Goal: Obtain resource: Download file/media

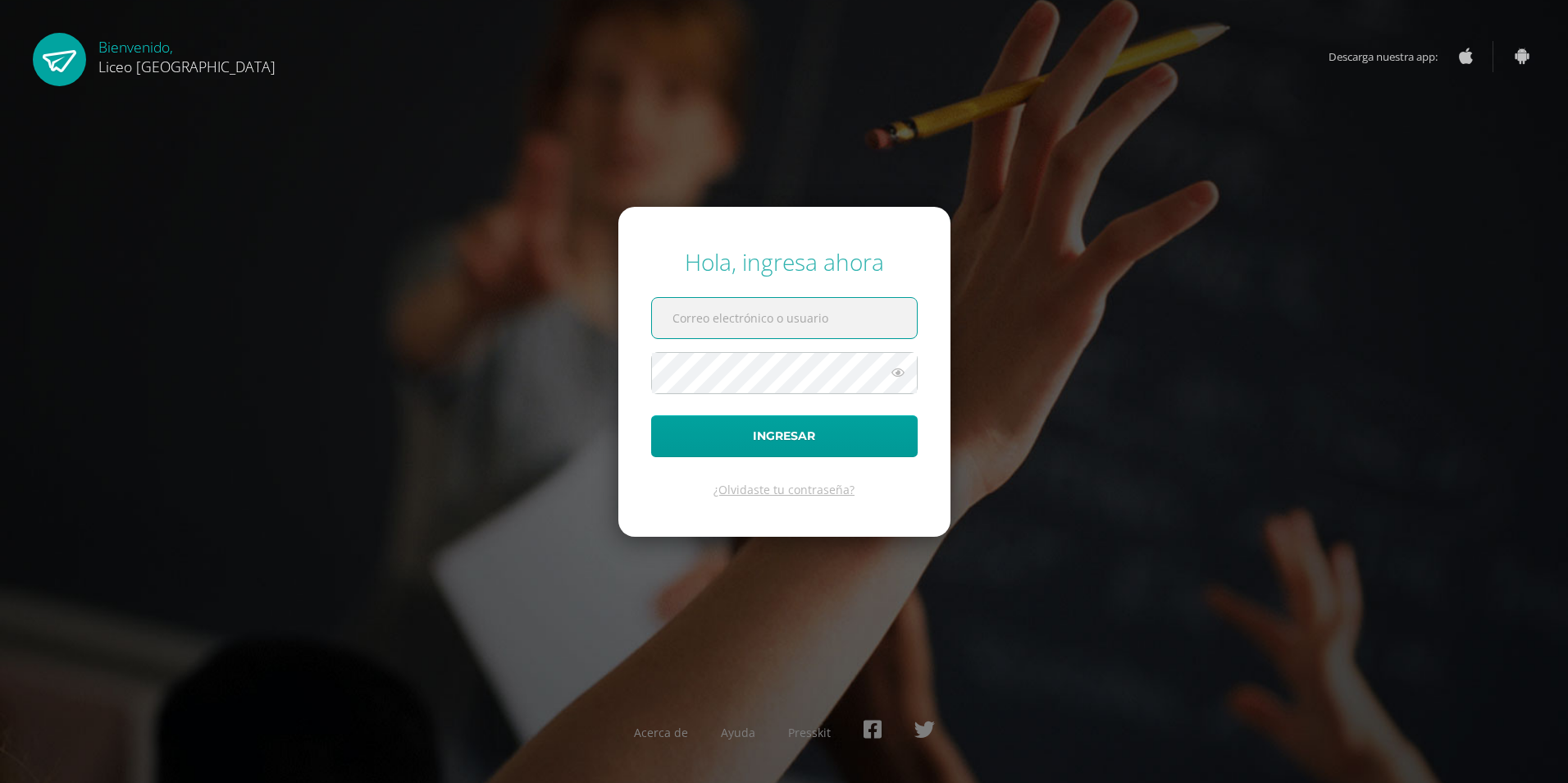
click at [731, 327] on input "text" at bounding box center [784, 318] width 264 height 40
type input "[PERSON_NAME][EMAIL_ADDRESS][PERSON_NAME][DOMAIN_NAME]"
click at [651, 416] on button "Ingresar" at bounding box center [784, 436] width 266 height 41
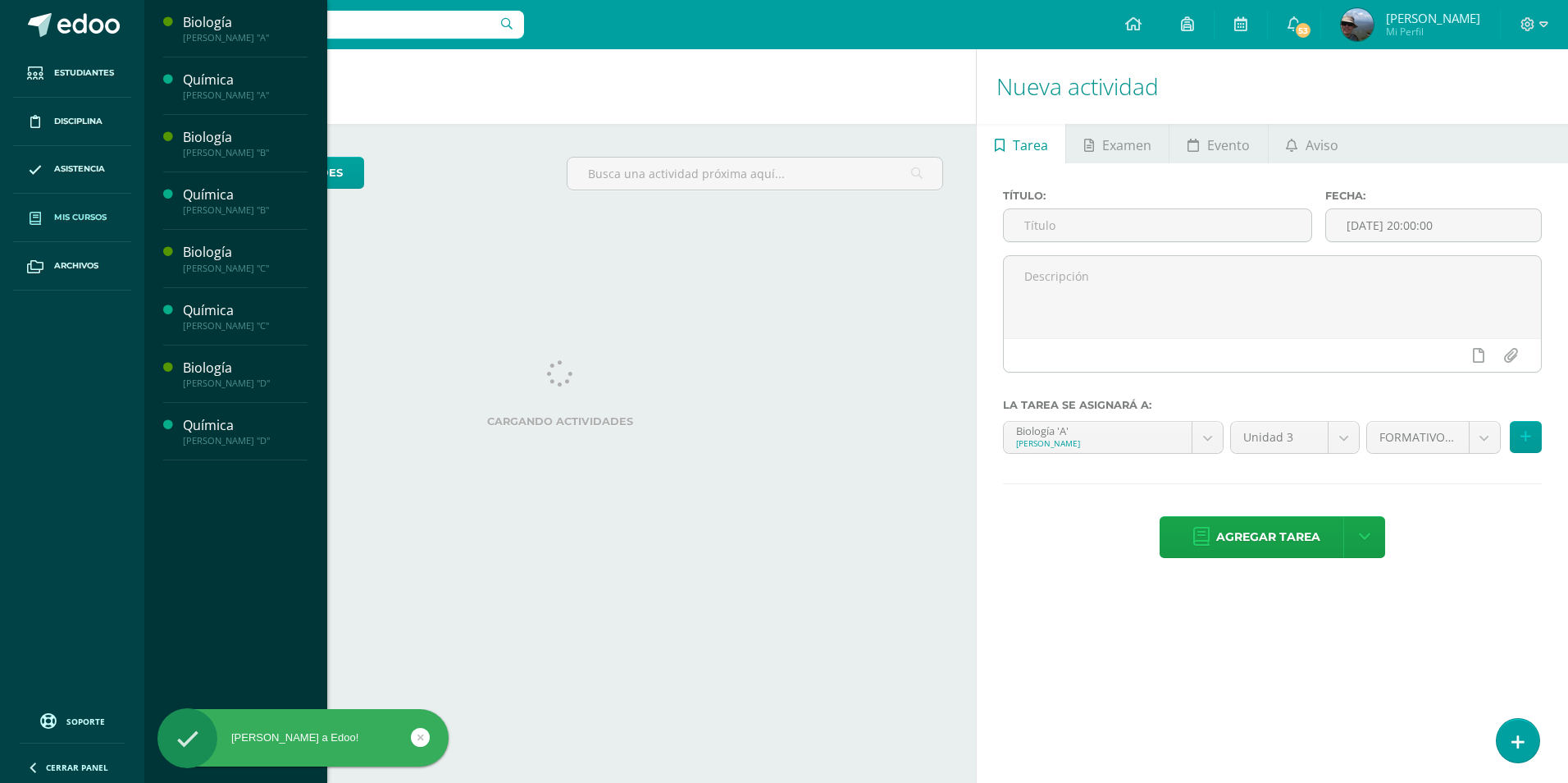
click at [90, 212] on span "Mis cursos" at bounding box center [80, 217] width 52 height 13
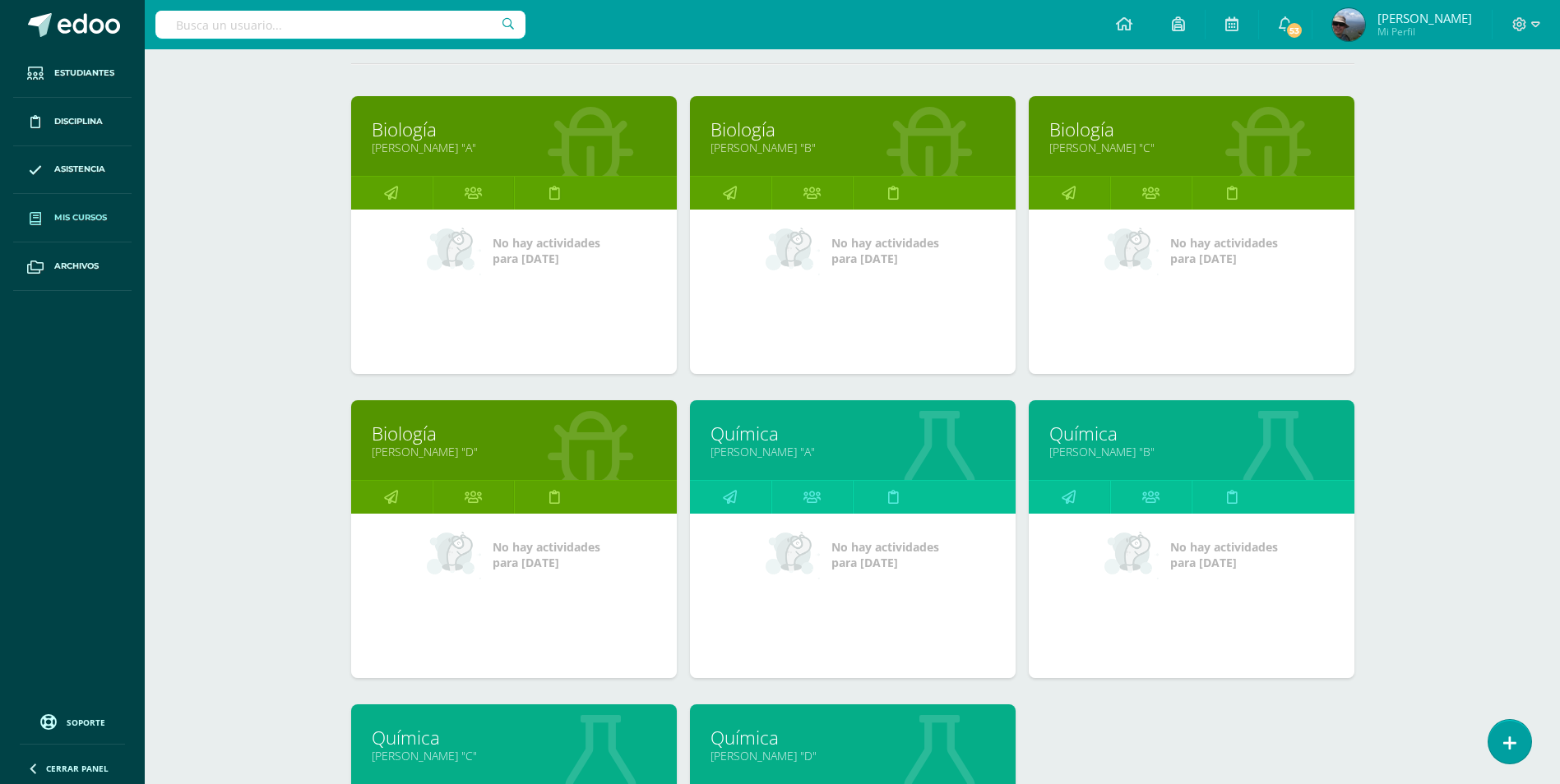
scroll to position [411, 0]
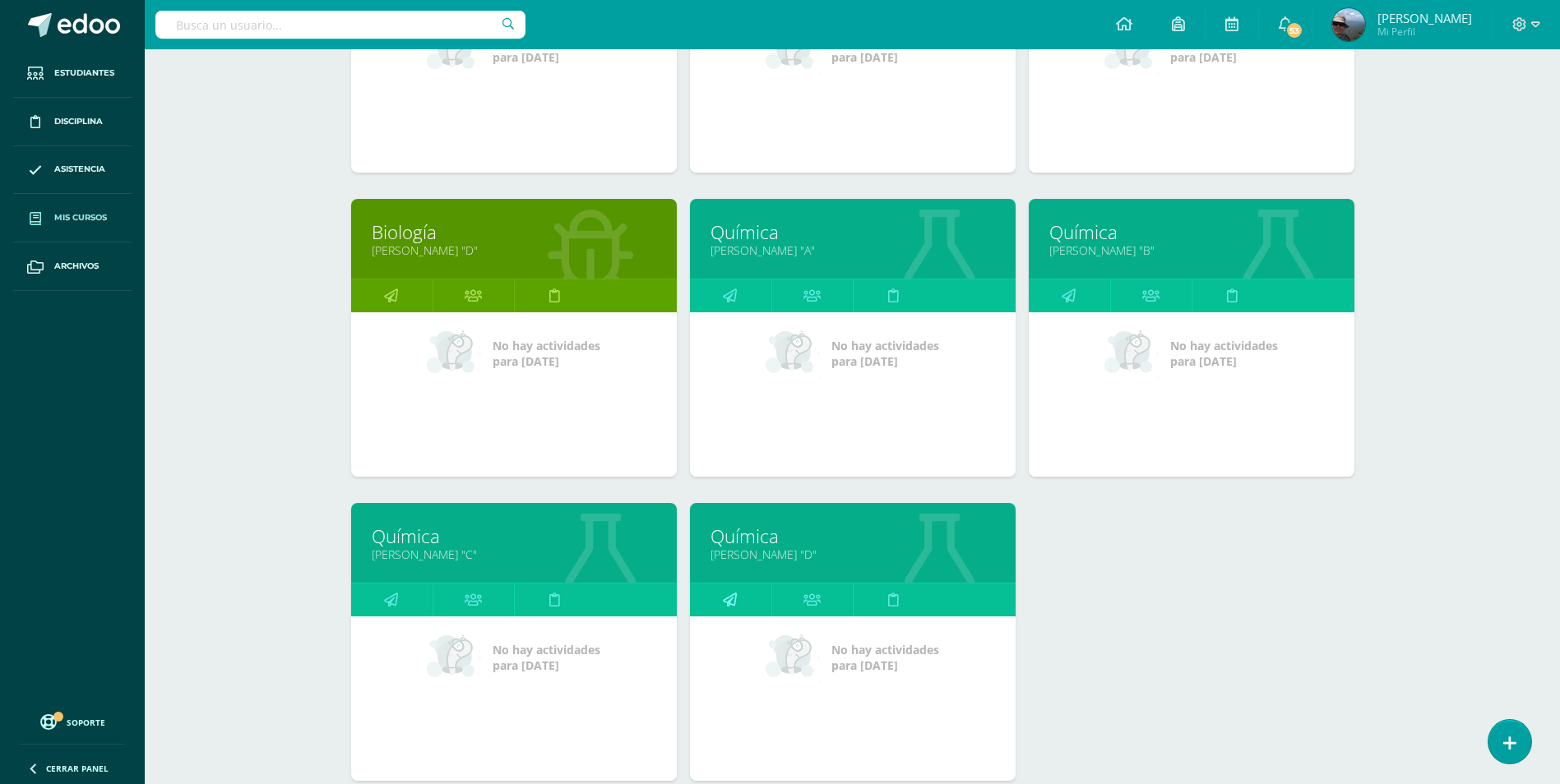
click at [737, 596] on link at bounding box center [730, 599] width 81 height 33
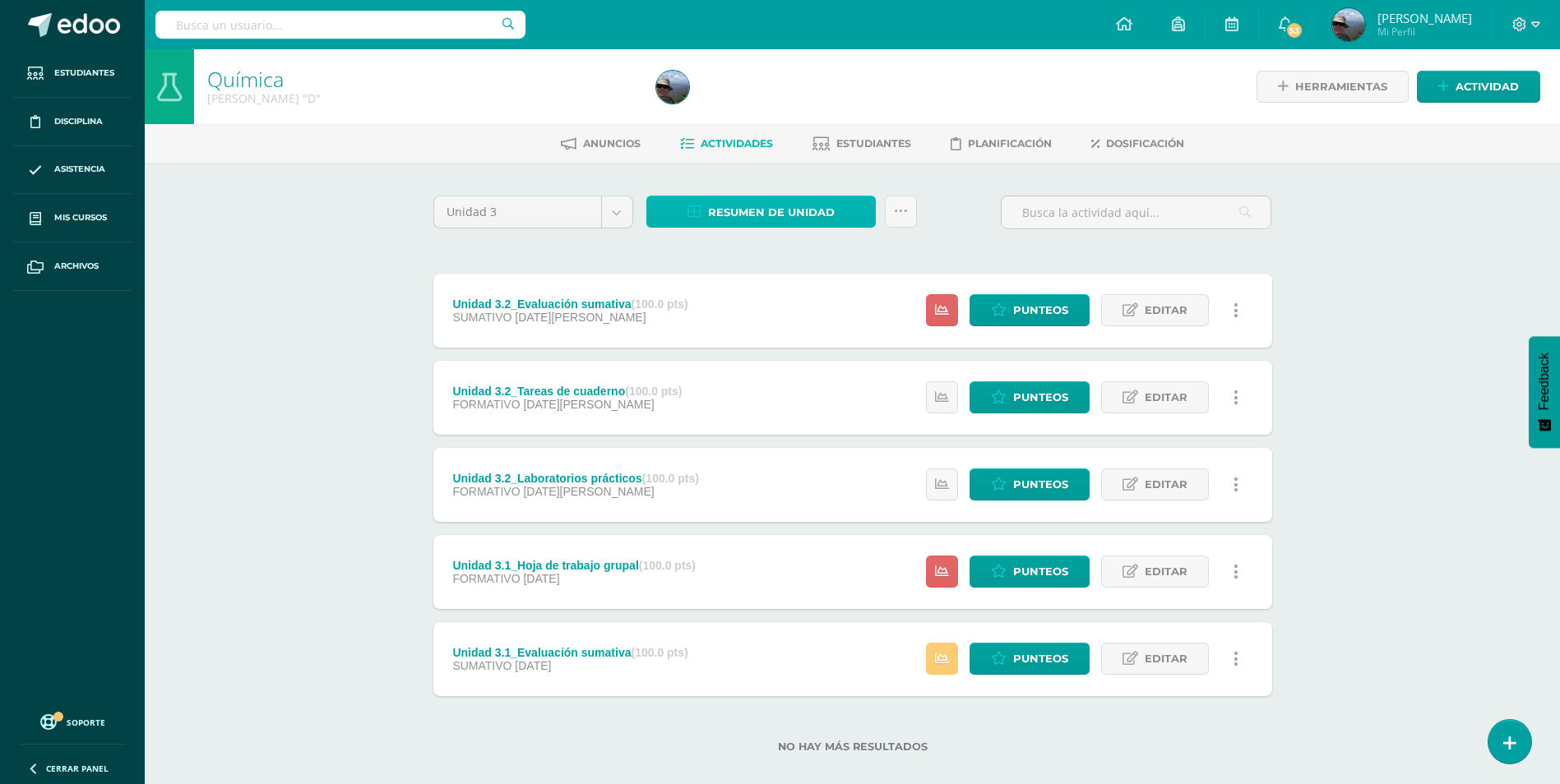
click at [750, 219] on span "Resumen de unidad" at bounding box center [772, 212] width 127 height 31
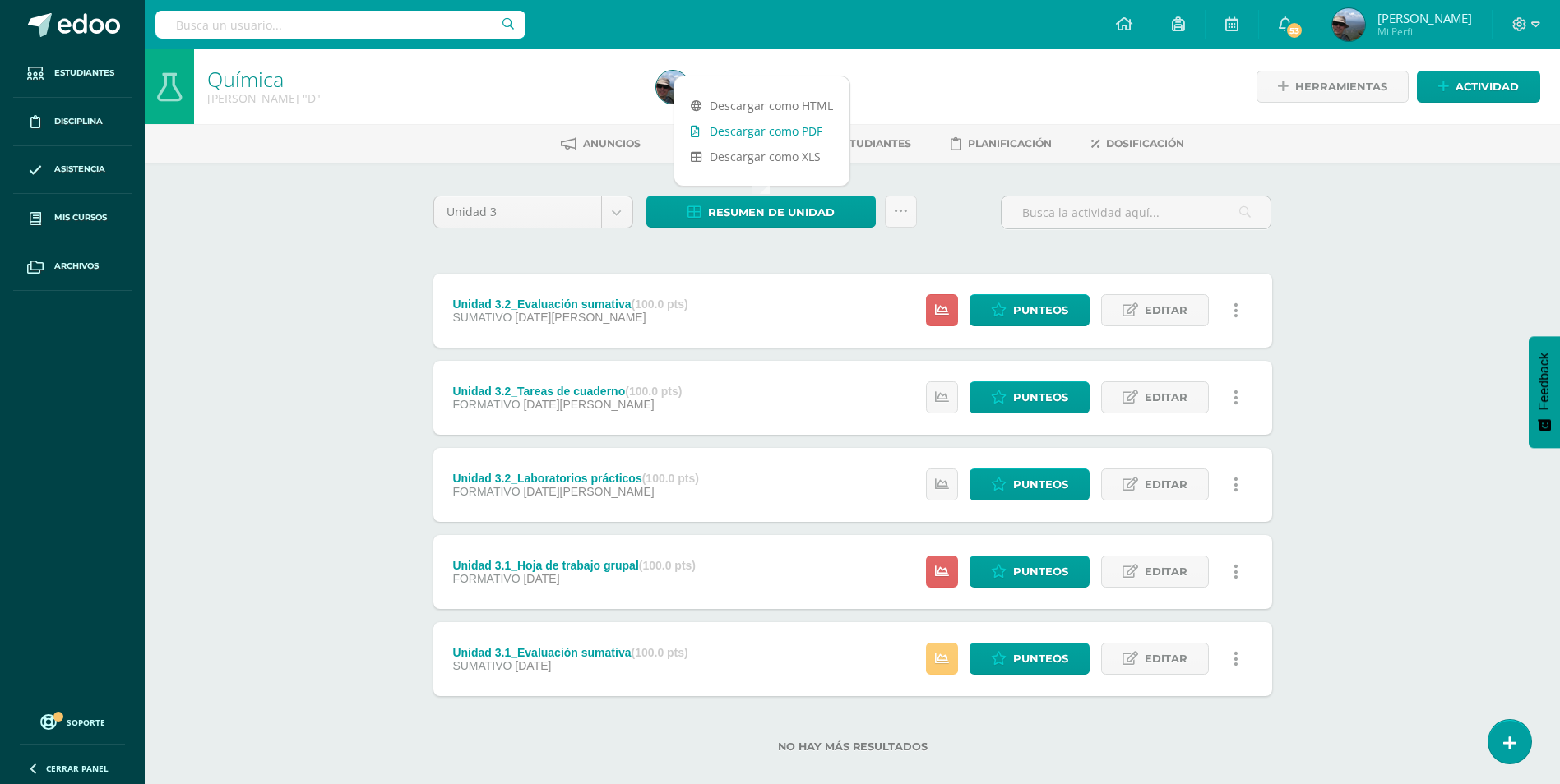
click at [750, 139] on link "Descargar como PDF" at bounding box center [762, 131] width 175 height 26
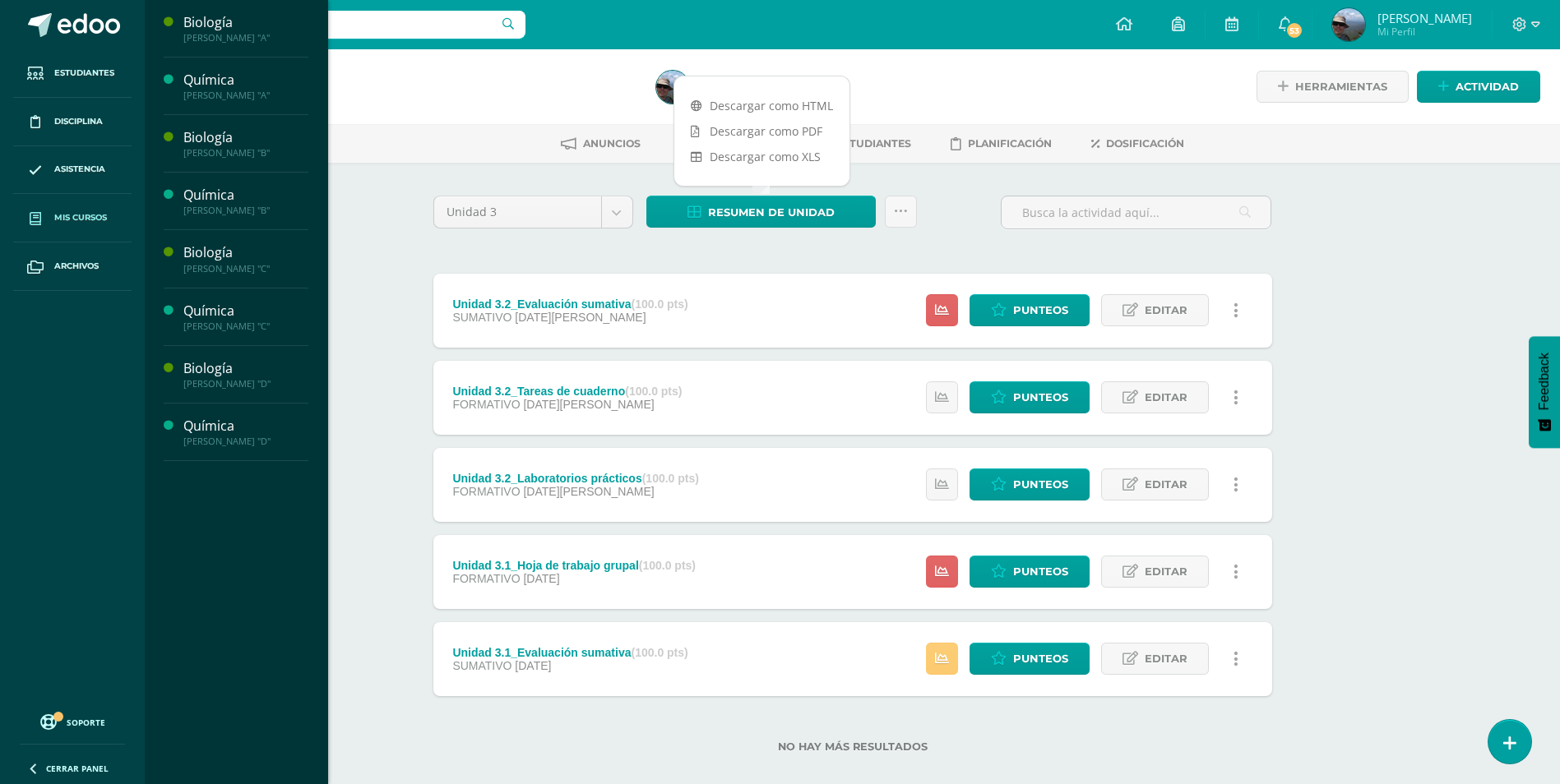
click at [86, 215] on span "Mis cursos" at bounding box center [80, 218] width 52 height 13
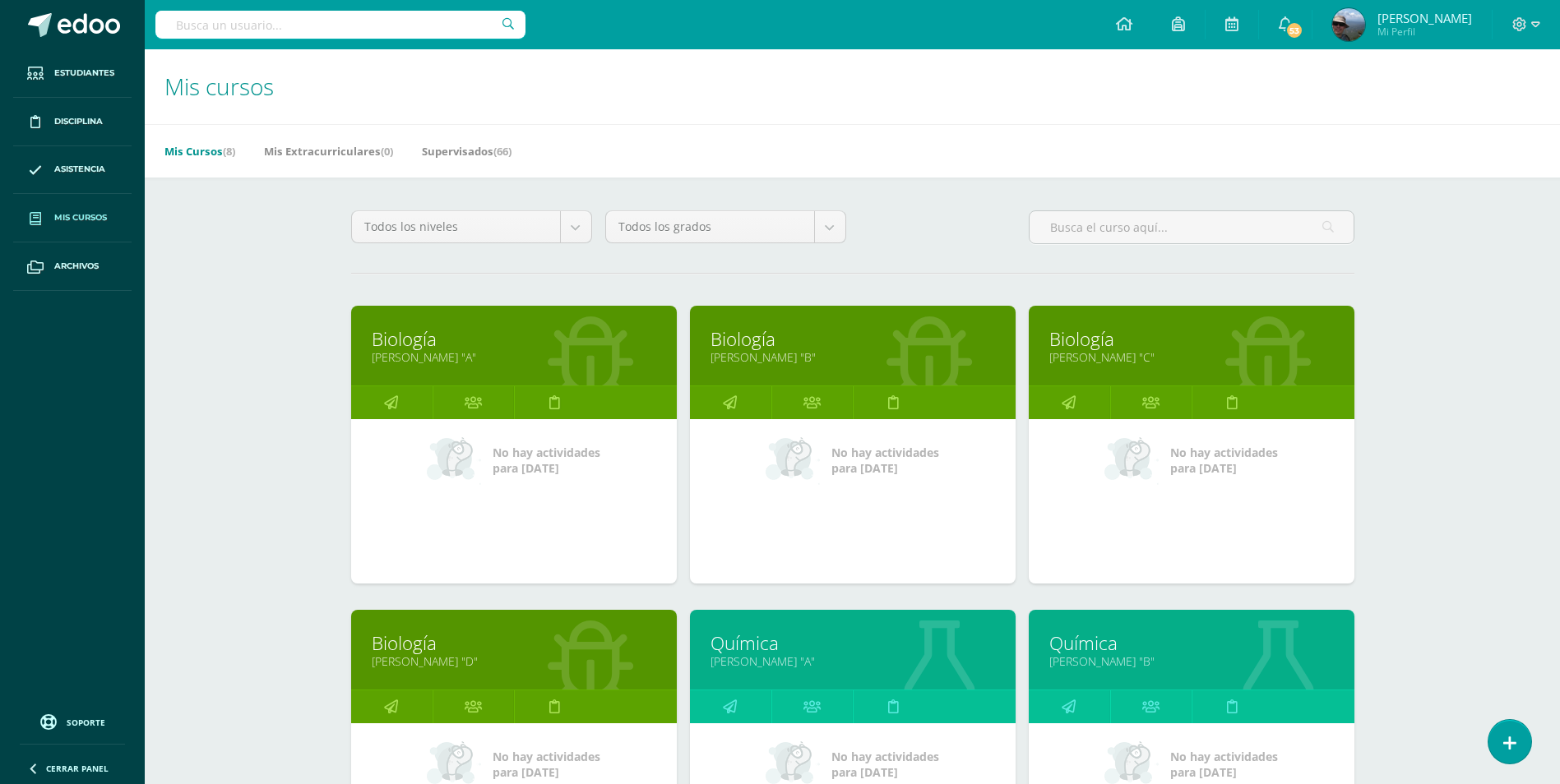
scroll to position [328, 0]
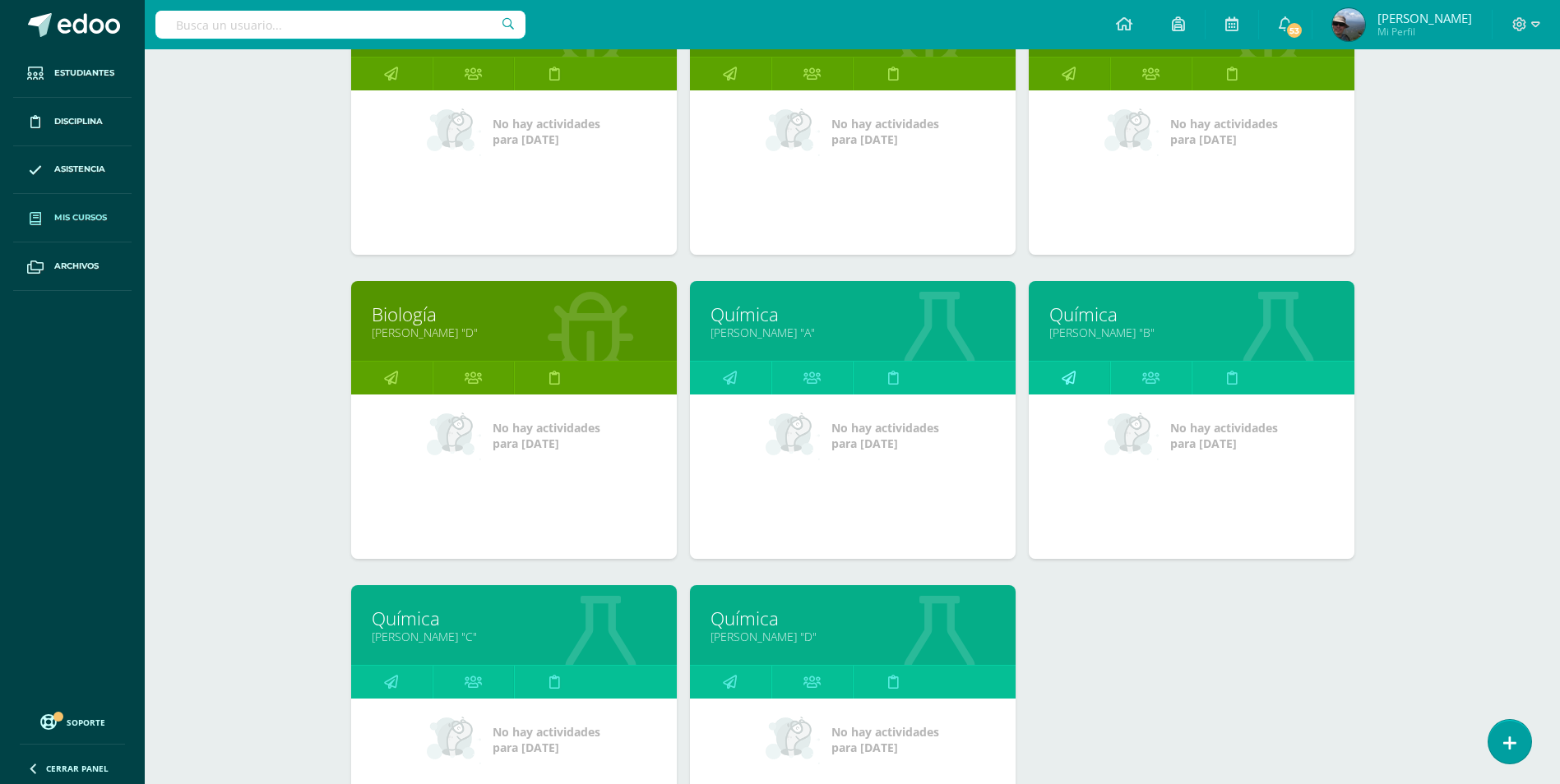
click at [1066, 375] on icon at bounding box center [1068, 378] width 14 height 32
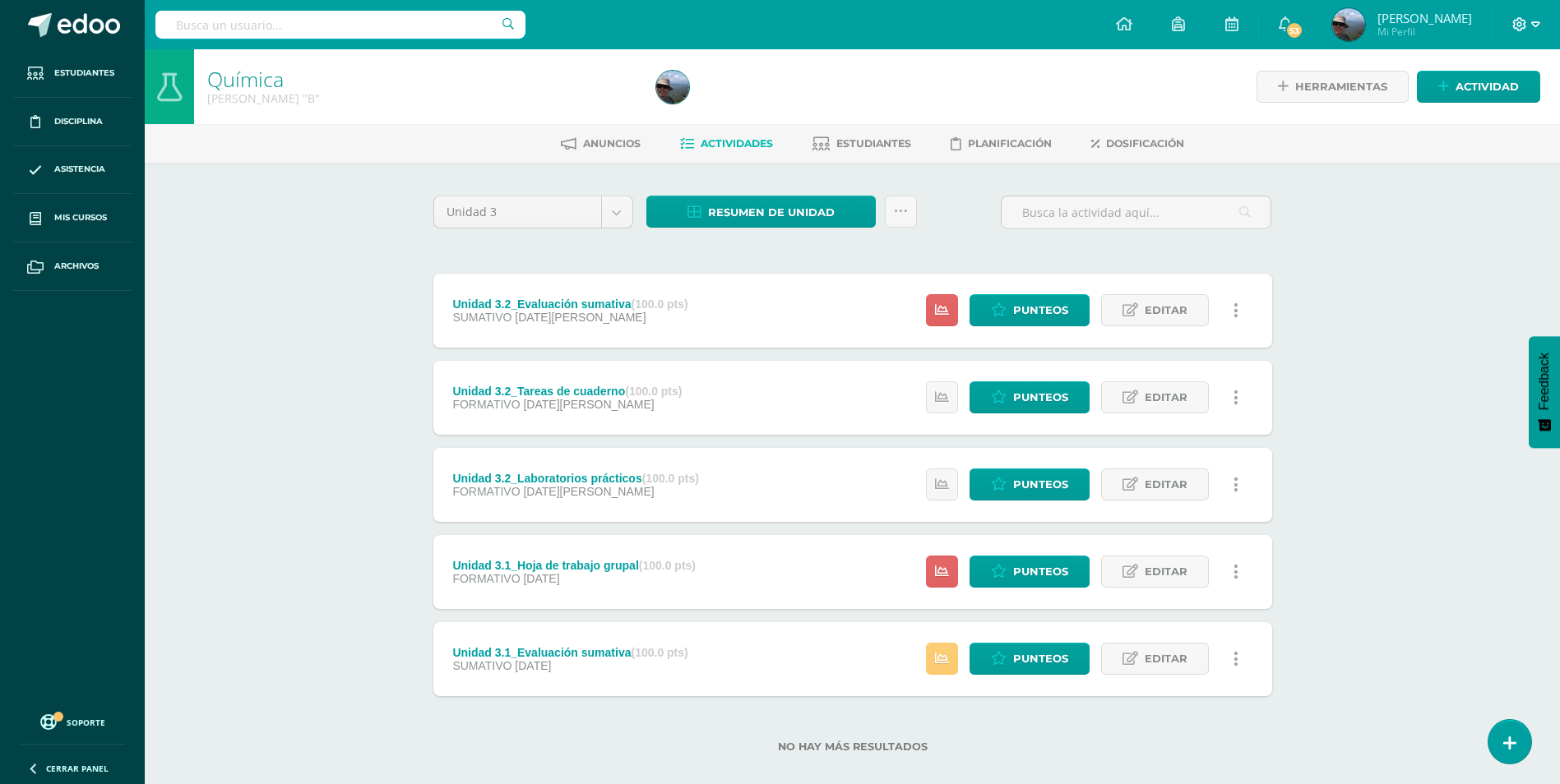
click at [1534, 26] on icon at bounding box center [1535, 25] width 9 height 6
click at [1480, 115] on span "Cerrar sesión" at bounding box center [1484, 113] width 74 height 16
